Goal: Information Seeking & Learning: Learn about a topic

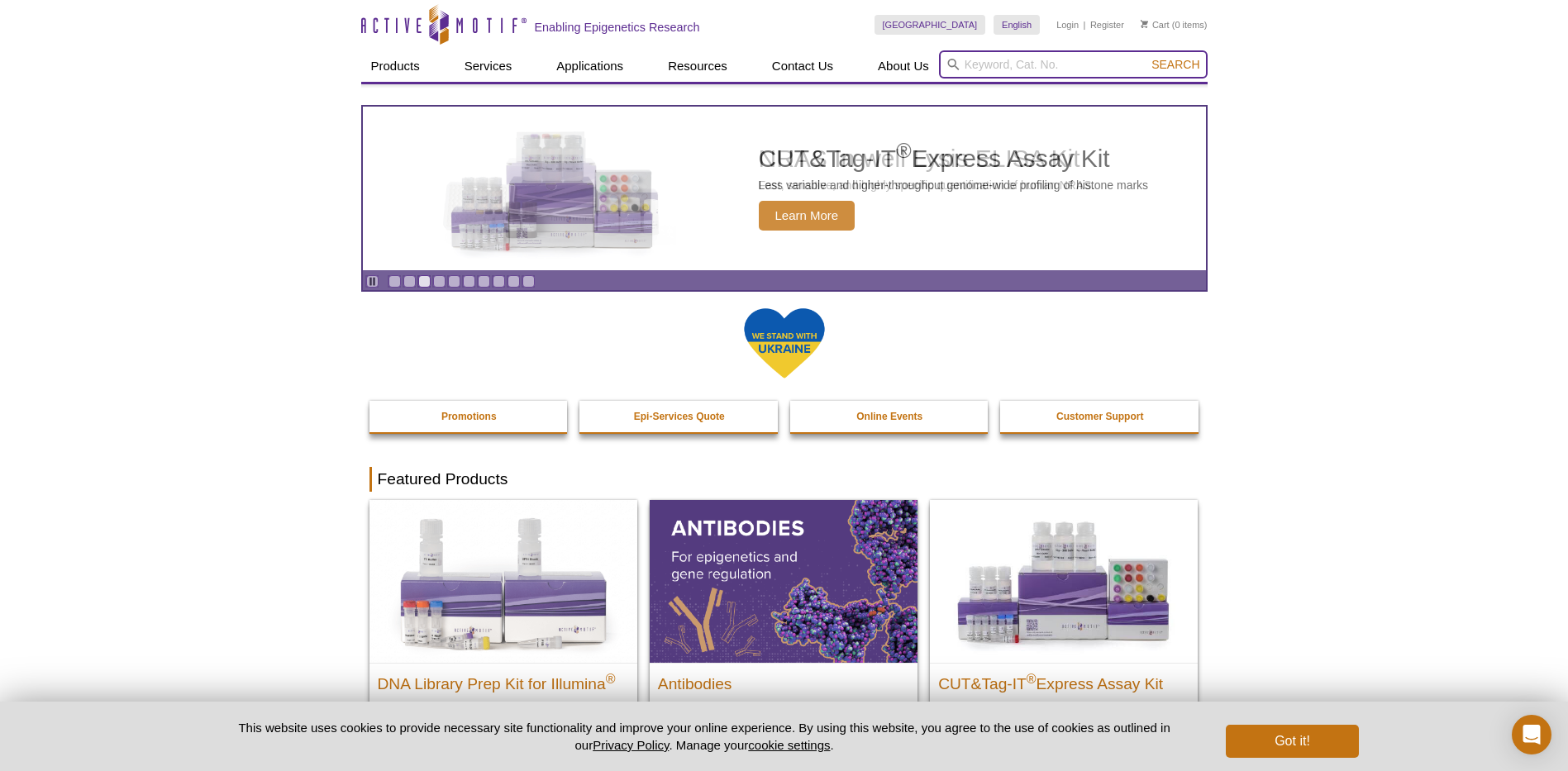
click at [979, 59] on input "search" at bounding box center [1073, 65] width 269 height 28
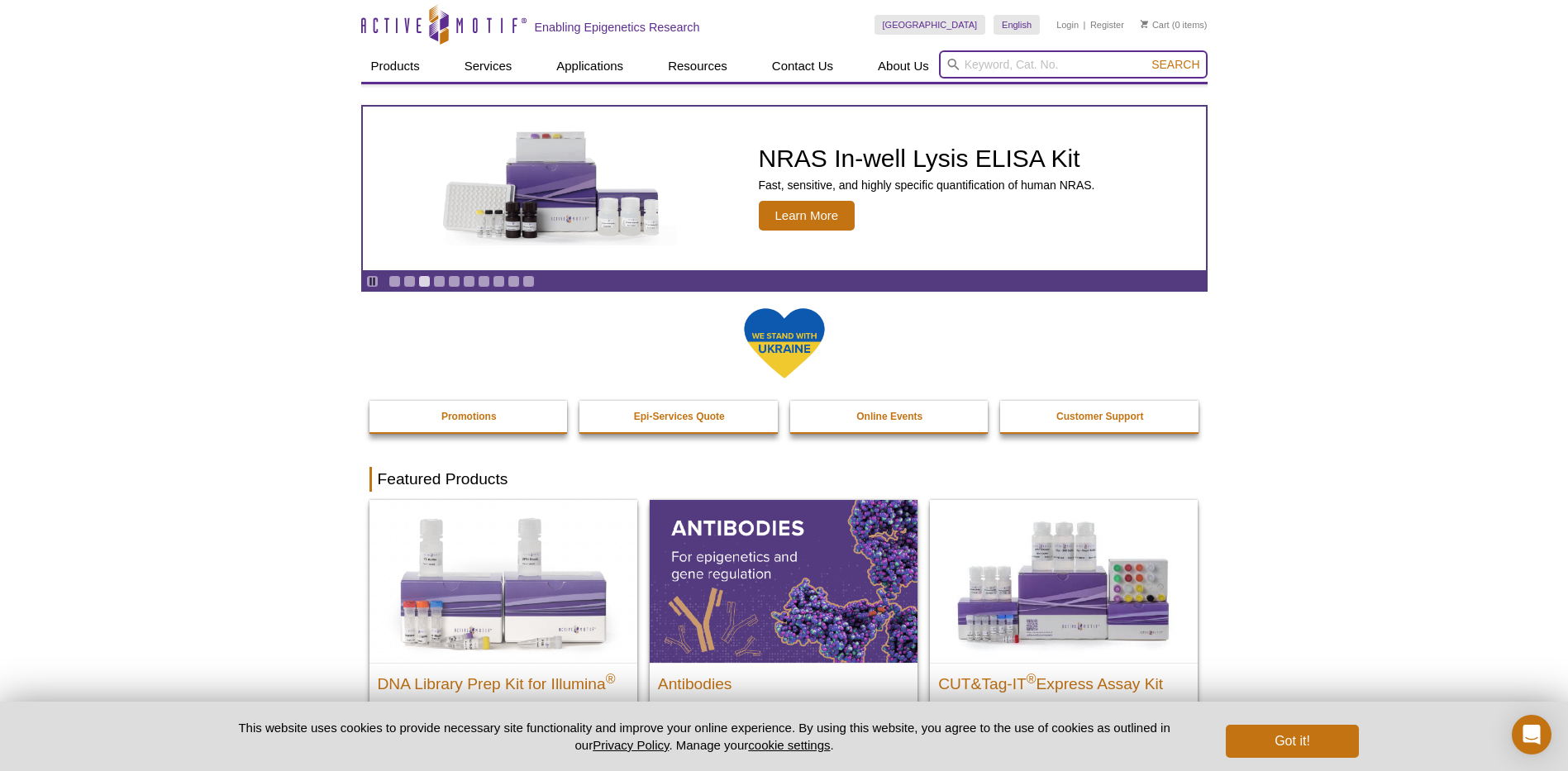
click at [1024, 65] on input "search" at bounding box center [1073, 65] width 269 height 28
type input "61599"
click at [1146, 57] on button "Search" at bounding box center [1174, 64] width 58 height 15
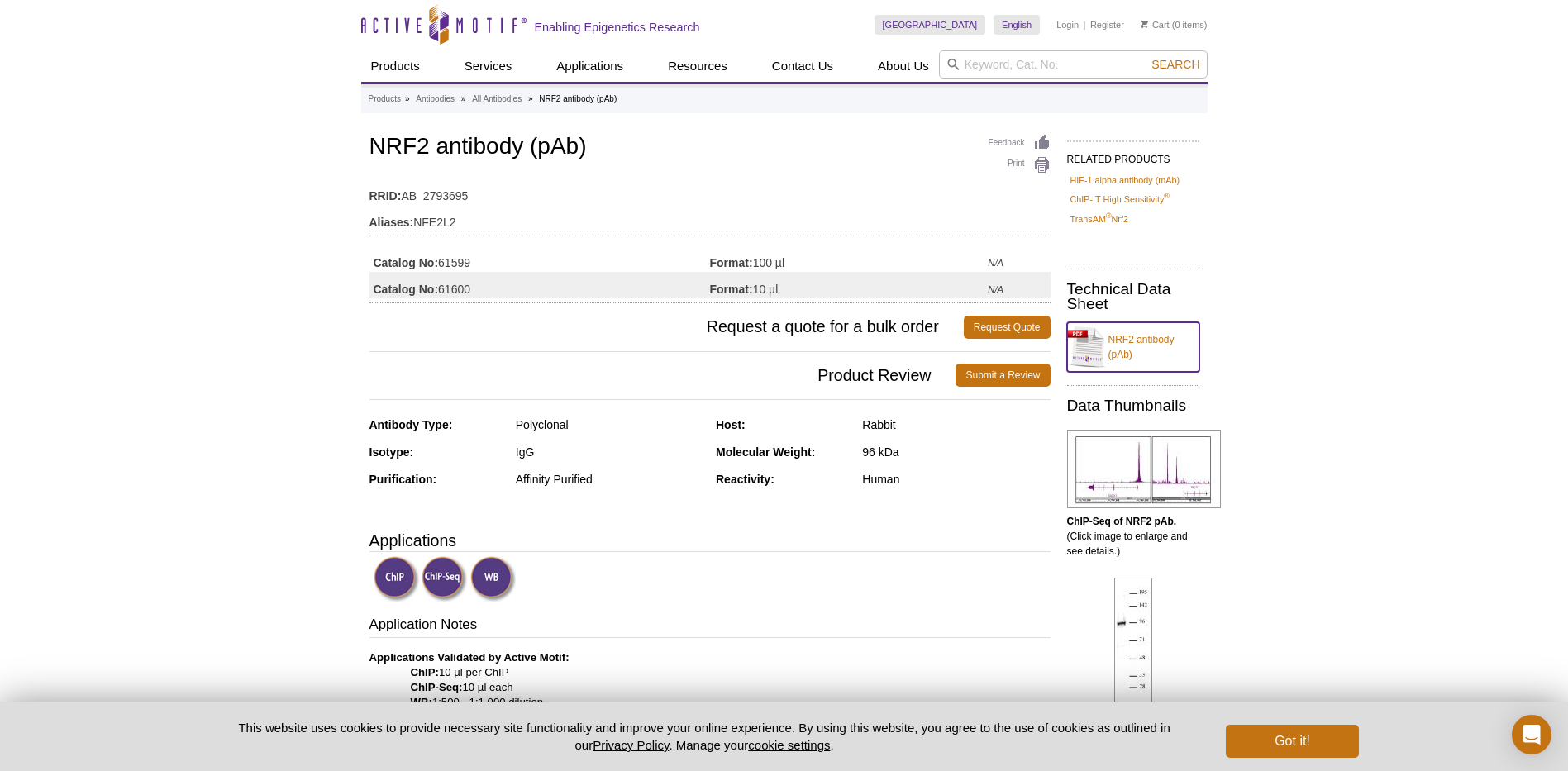
click at [1108, 343] on link "NRF2 antibody (pAb)" at bounding box center [1133, 347] width 132 height 50
click at [891, 136] on h1 "NRF2 antibody (pAb)" at bounding box center [710, 148] width 681 height 28
drag, startPoint x: 370, startPoint y: 142, endPoint x: 589, endPoint y: 142, distance: 219.0
click at [589, 142] on h1 "NRF2 antibody (pAb)" at bounding box center [710, 148] width 681 height 28
copy h1 "NRF2 antibody (pAb)"
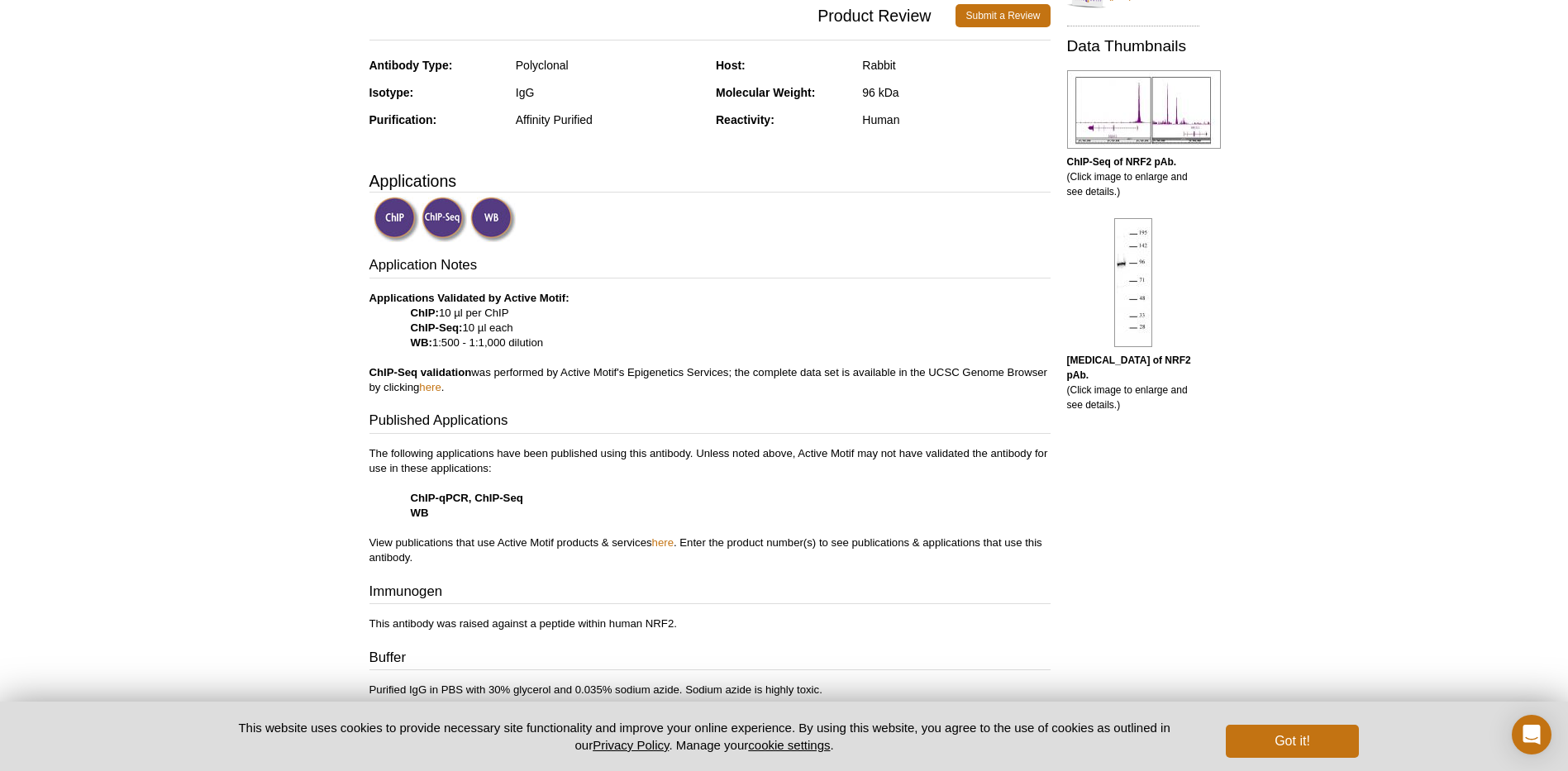
scroll to position [248, 0]
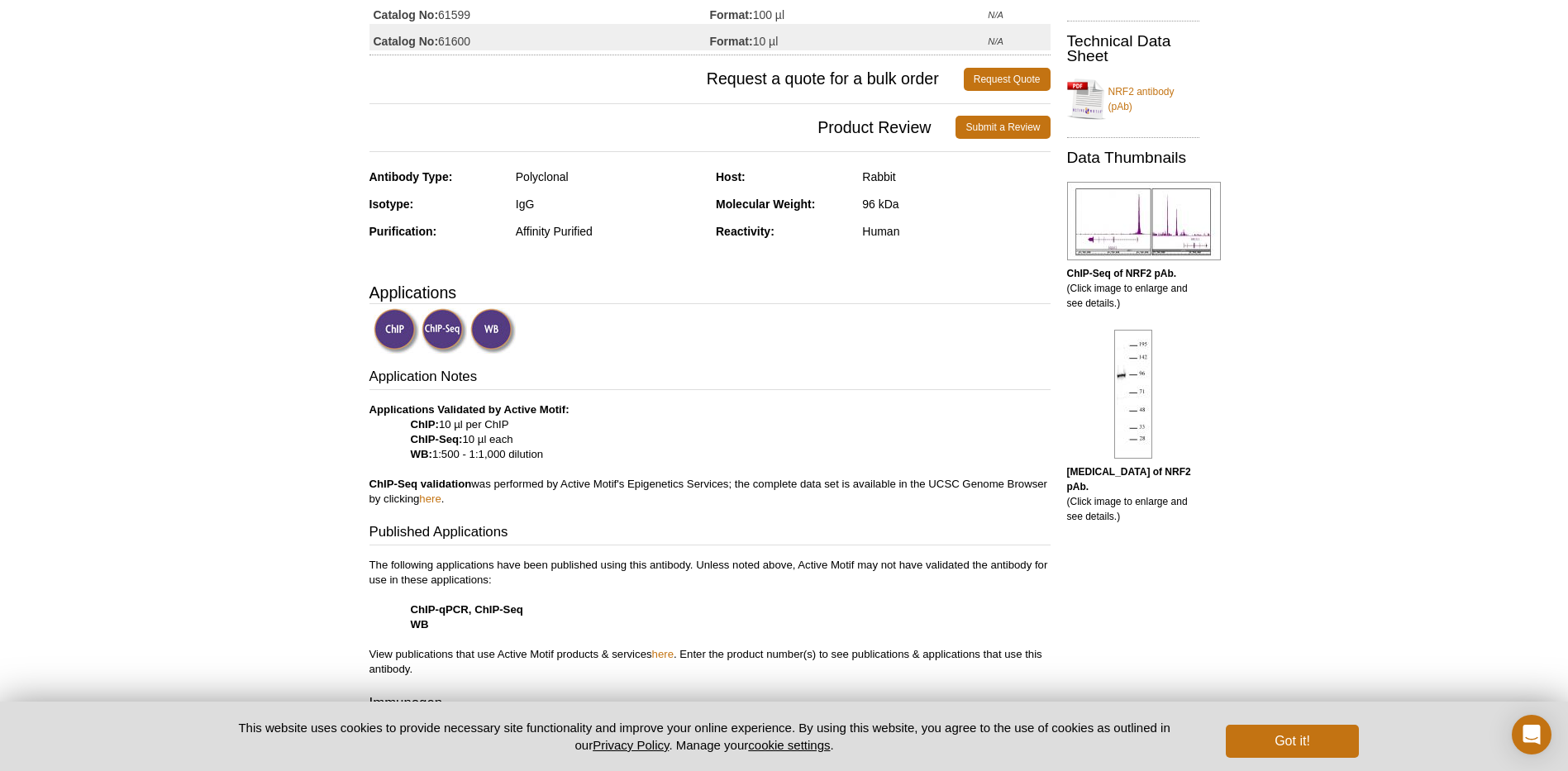
click at [852, 280] on h3 "Applications" at bounding box center [710, 292] width 681 height 25
click at [898, 331] on div at bounding box center [713, 332] width 677 height 49
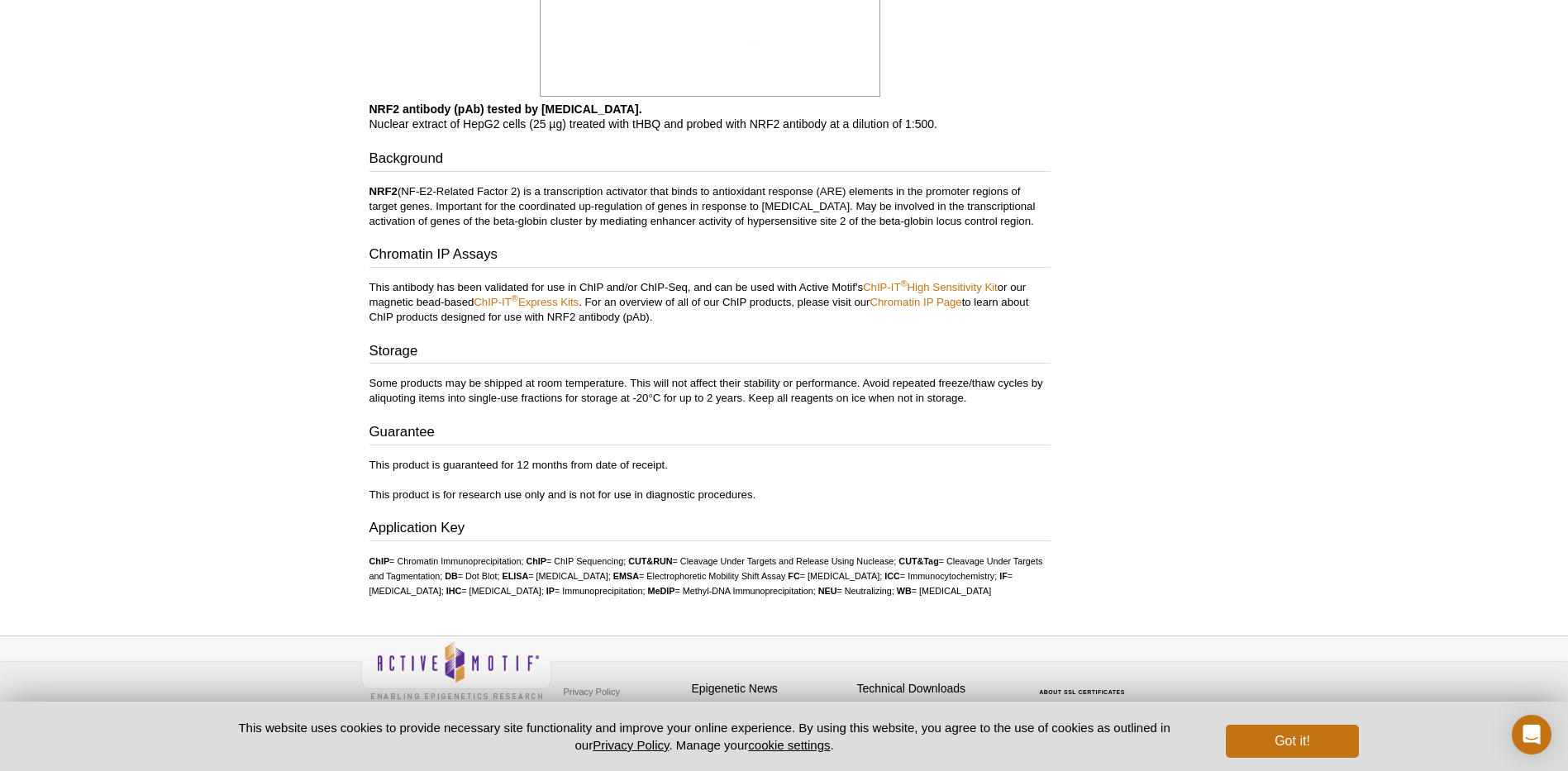
scroll to position [2715, 0]
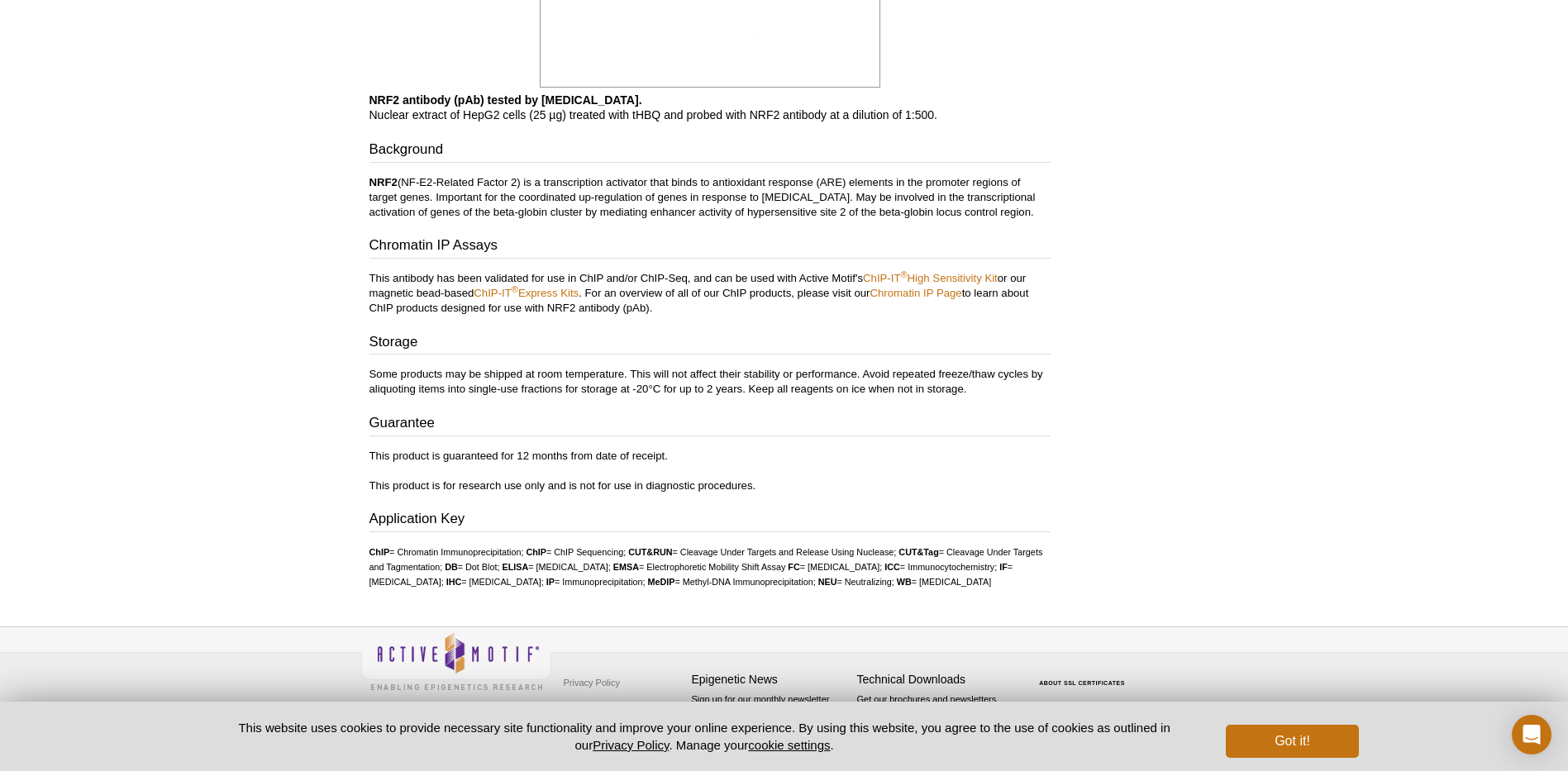
click at [872, 140] on h3 "Background" at bounding box center [710, 152] width 681 height 23
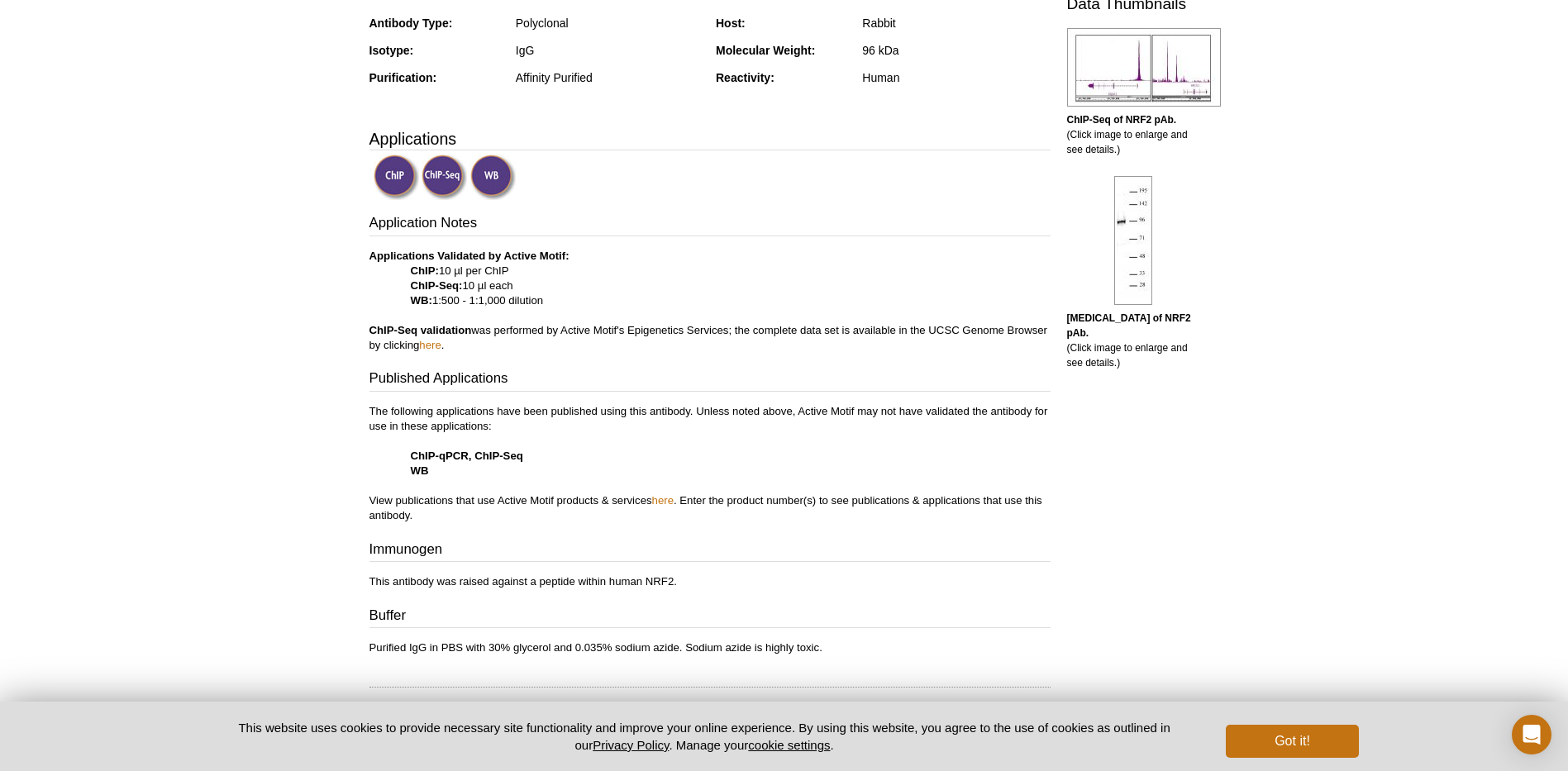
scroll to position [401, 0]
click at [932, 466] on p "The following applications have been published using this antibody. Unless note…" at bounding box center [710, 464] width 681 height 119
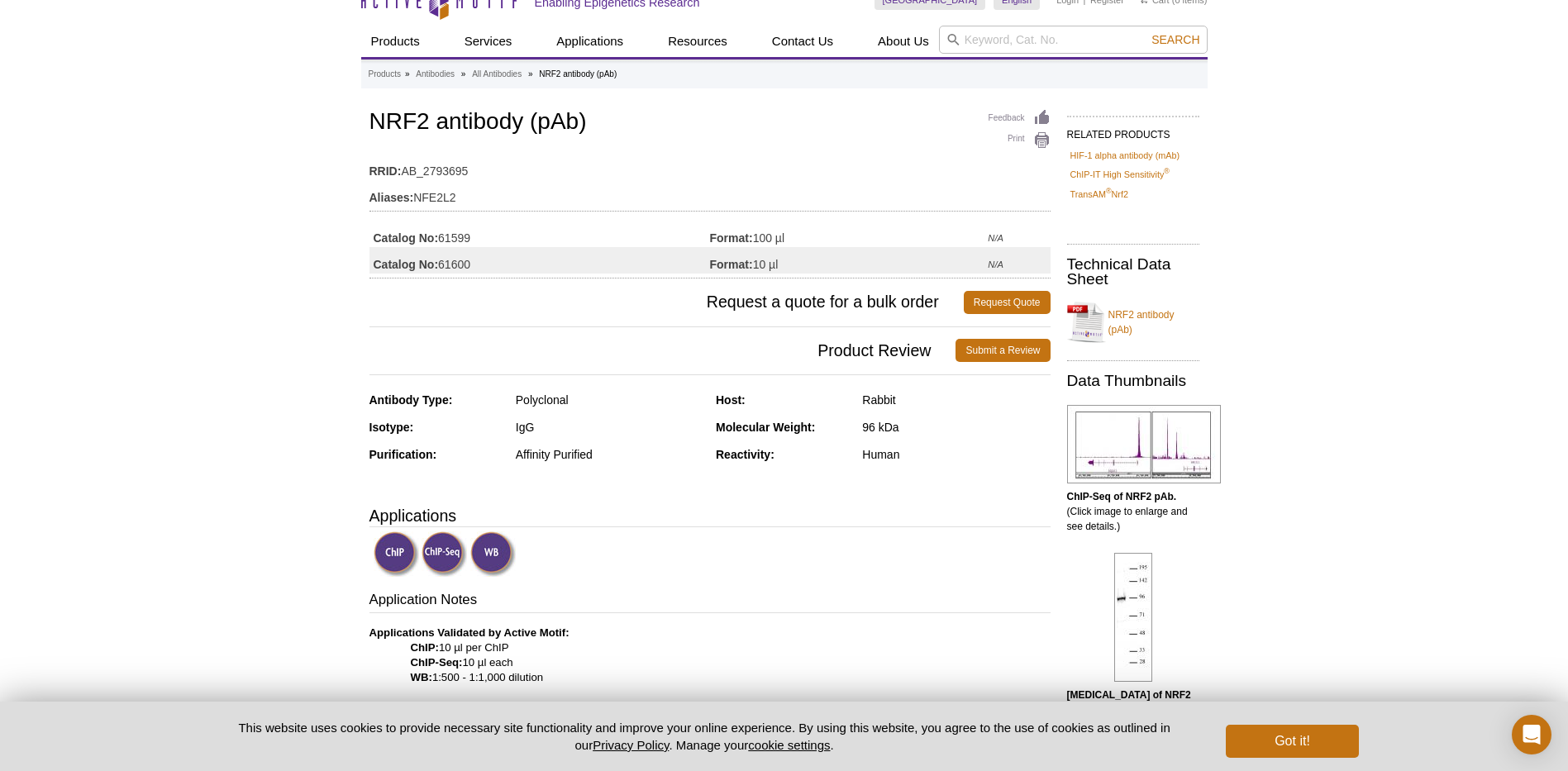
scroll to position [0, 0]
